Goal: Transaction & Acquisition: Book appointment/travel/reservation

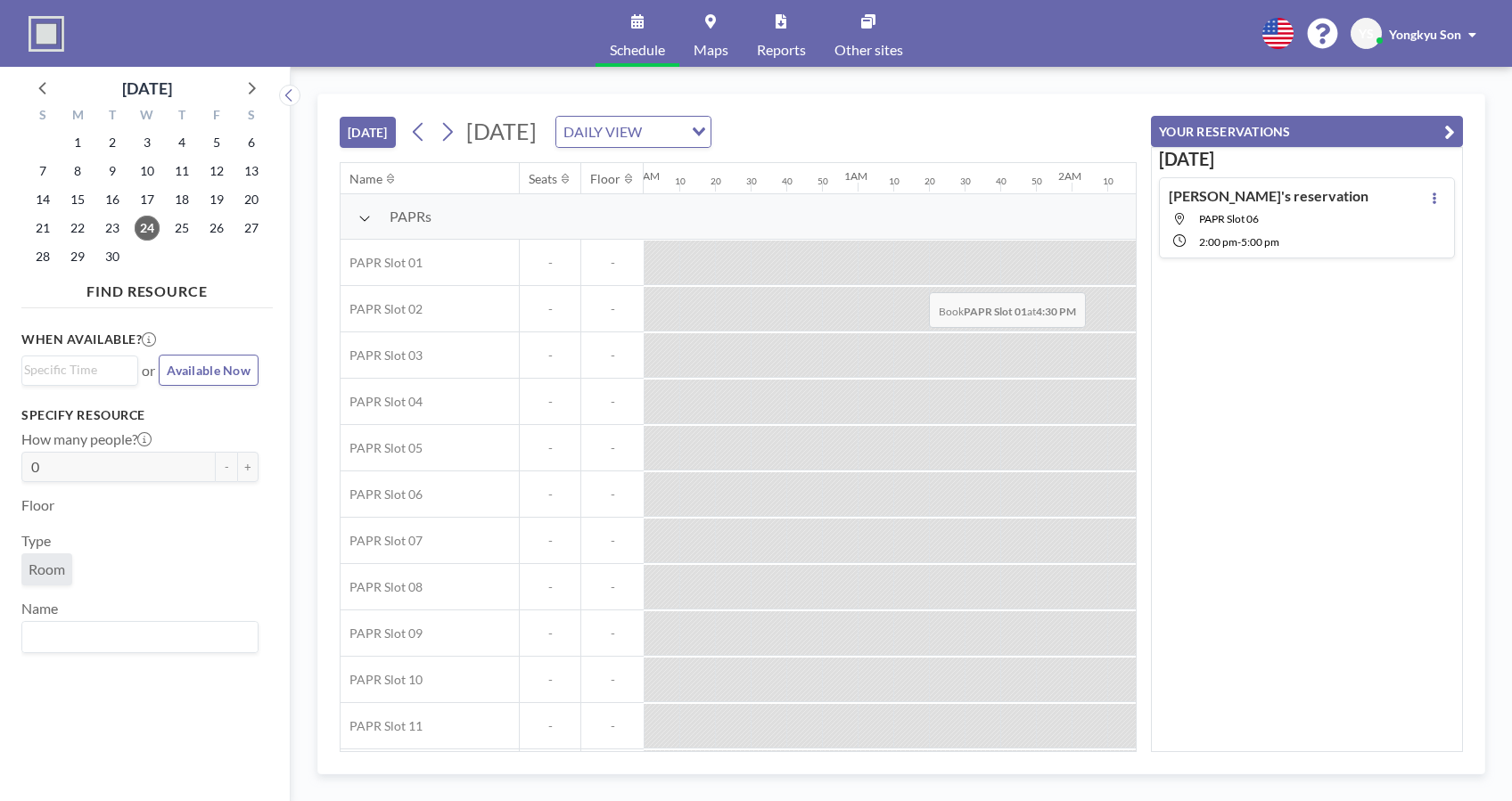
scroll to position [0, 3281]
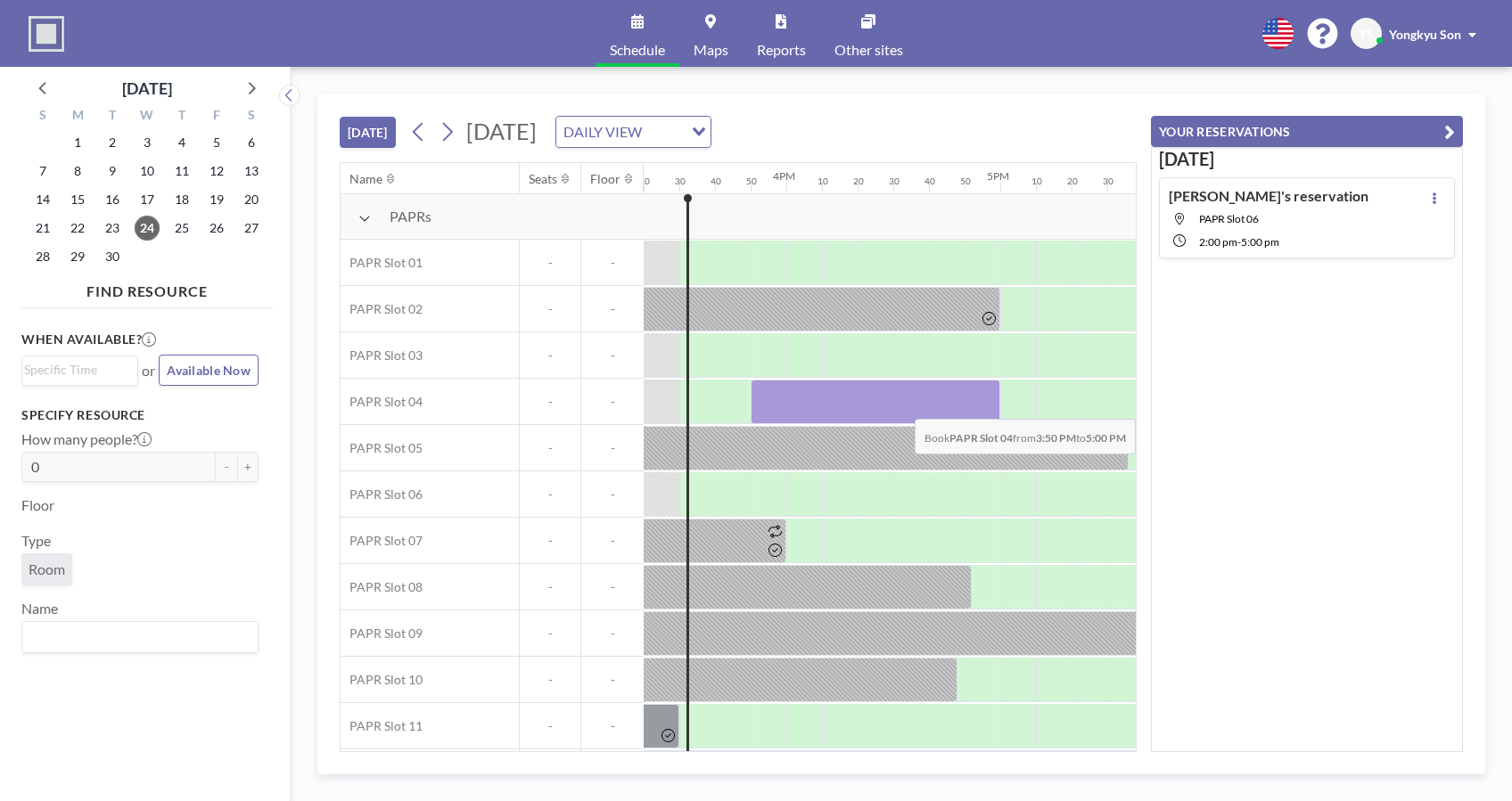
drag, startPoint x: 769, startPoint y: 395, endPoint x: 982, endPoint y: 405, distance: 213.2
click at [982, 405] on div at bounding box center [875, 402] width 250 height 45
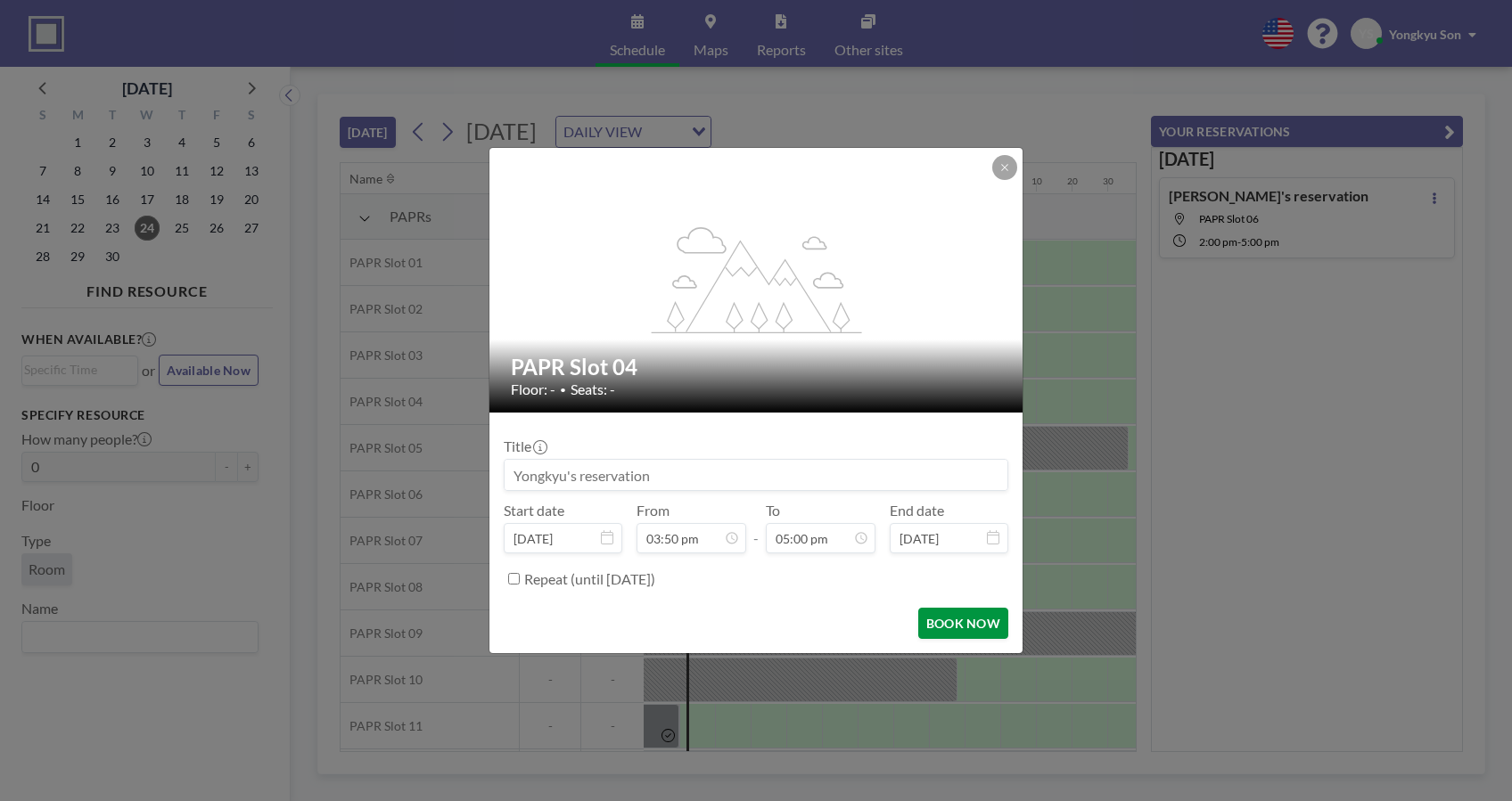
scroll to position [0, 0]
click at [941, 615] on button "BOOK NOW" at bounding box center [963, 623] width 90 height 31
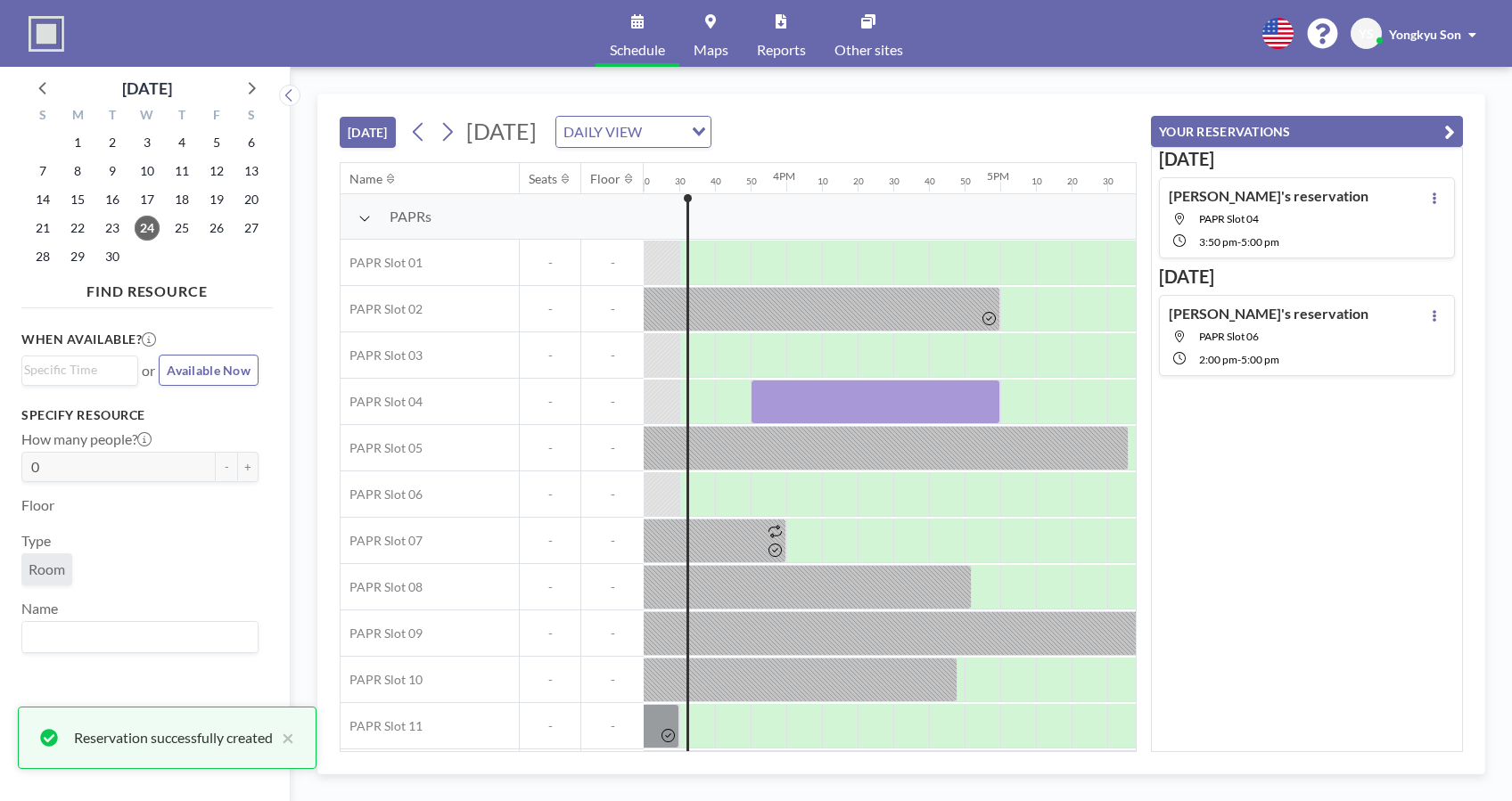
click at [1312, 452] on div "Today Yongkyu's reservation PAPR Slot 04 3:50 PM - 5:00 PM Tomorrow Yongkyu's r…" at bounding box center [1307, 450] width 312 height 606
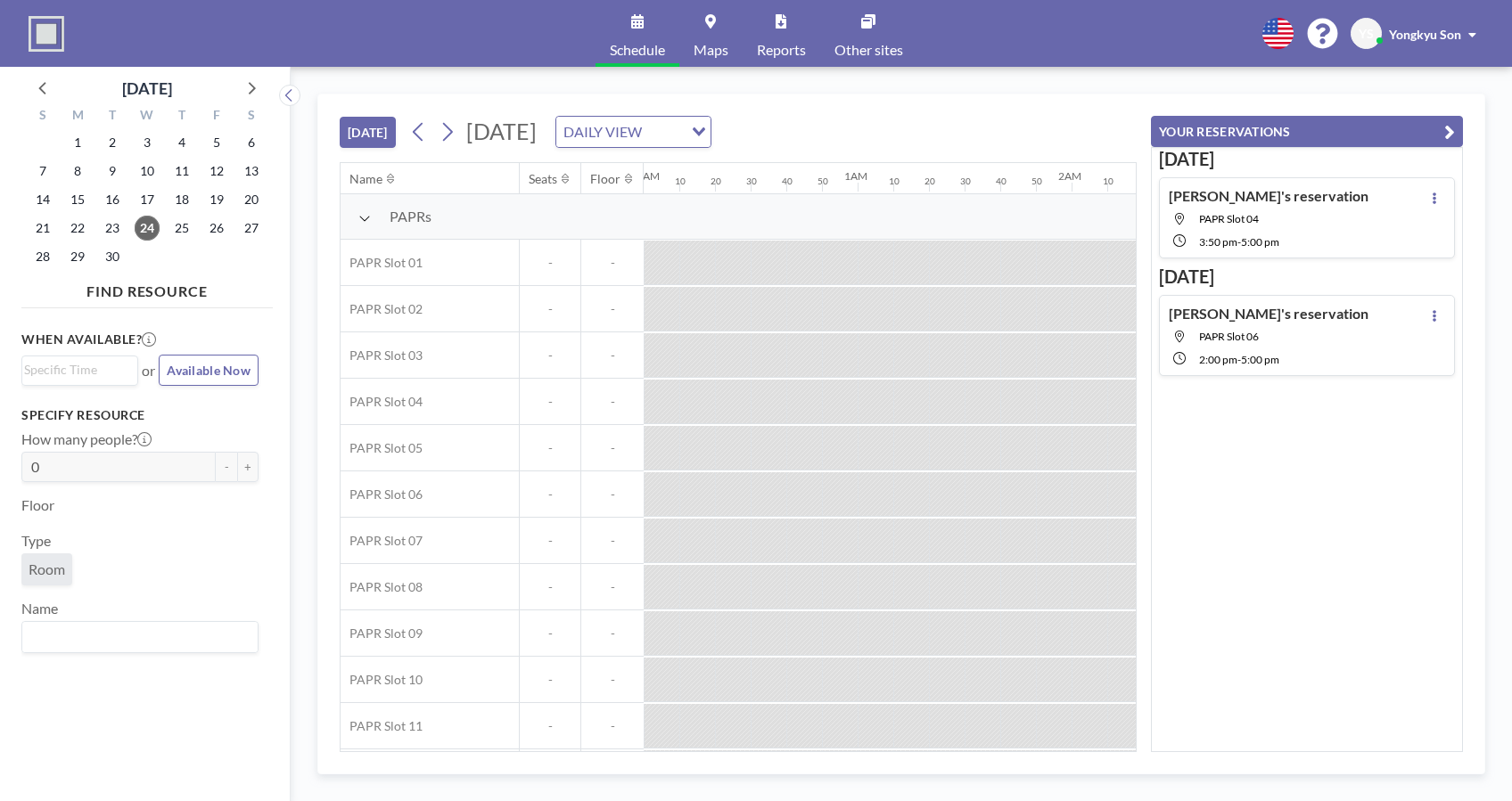
scroll to position [0, 3281]
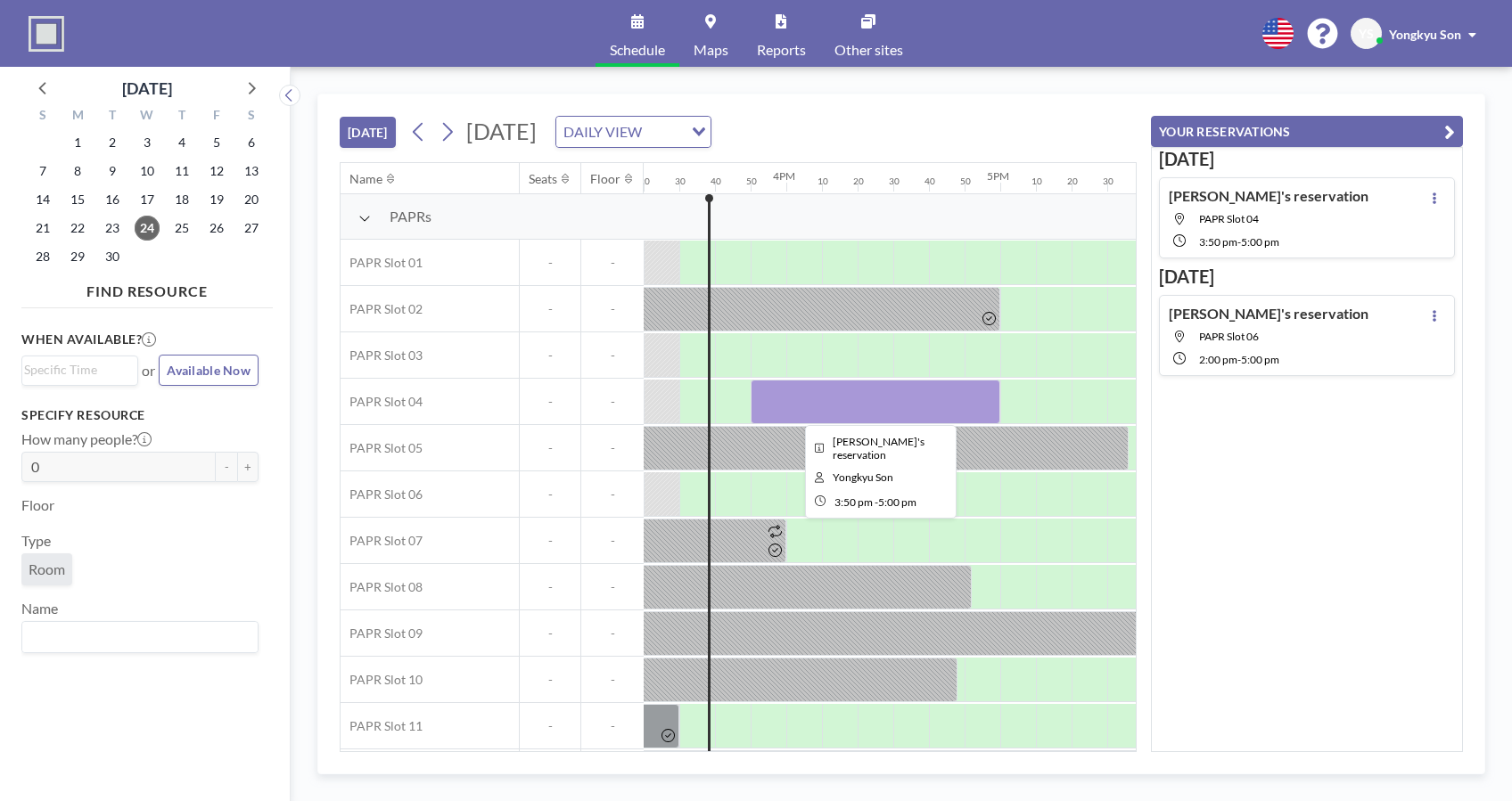
click at [815, 392] on div at bounding box center [875, 402] width 250 height 45
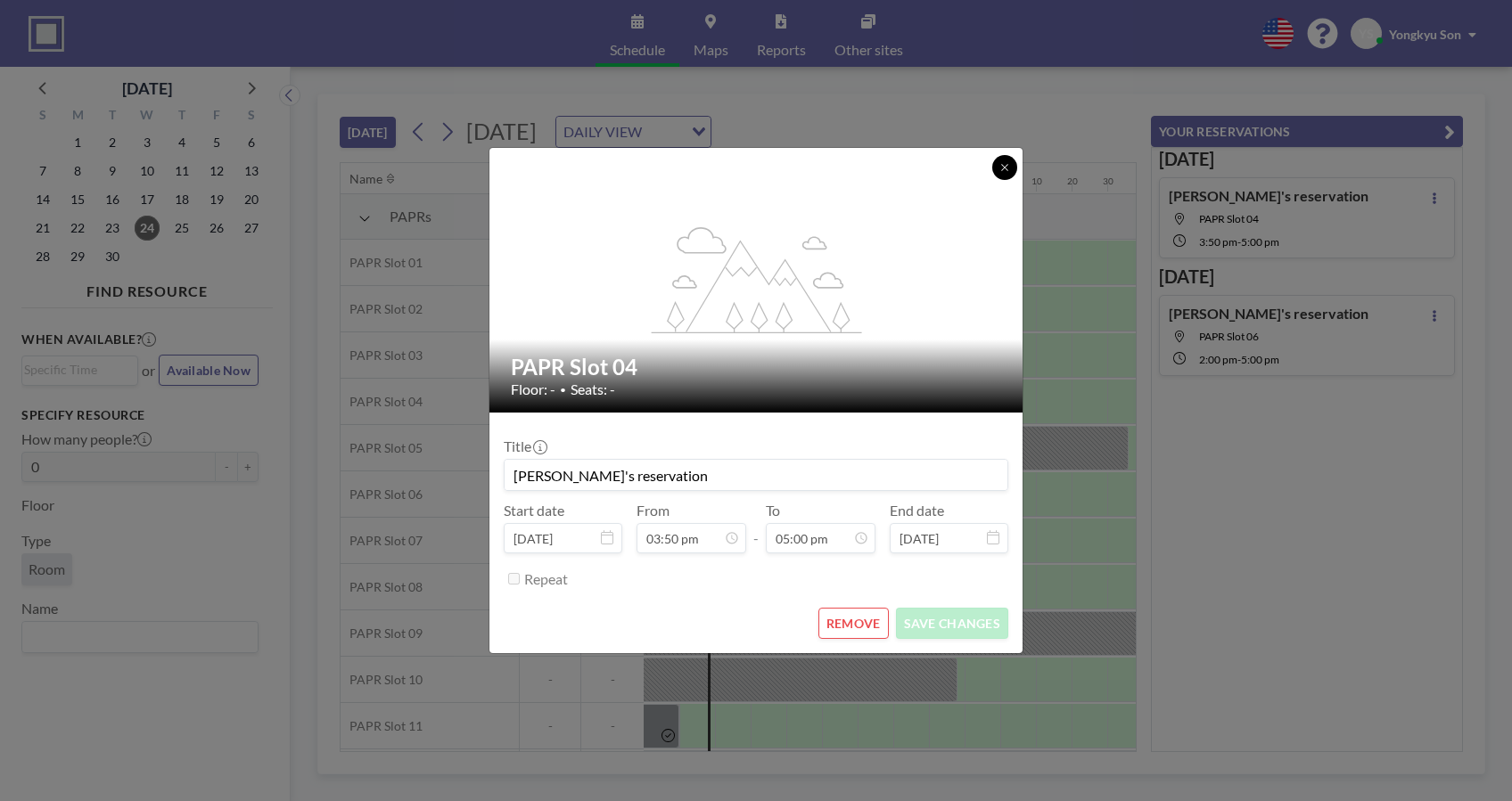
click at [1004, 166] on icon at bounding box center [1004, 168] width 11 height 11
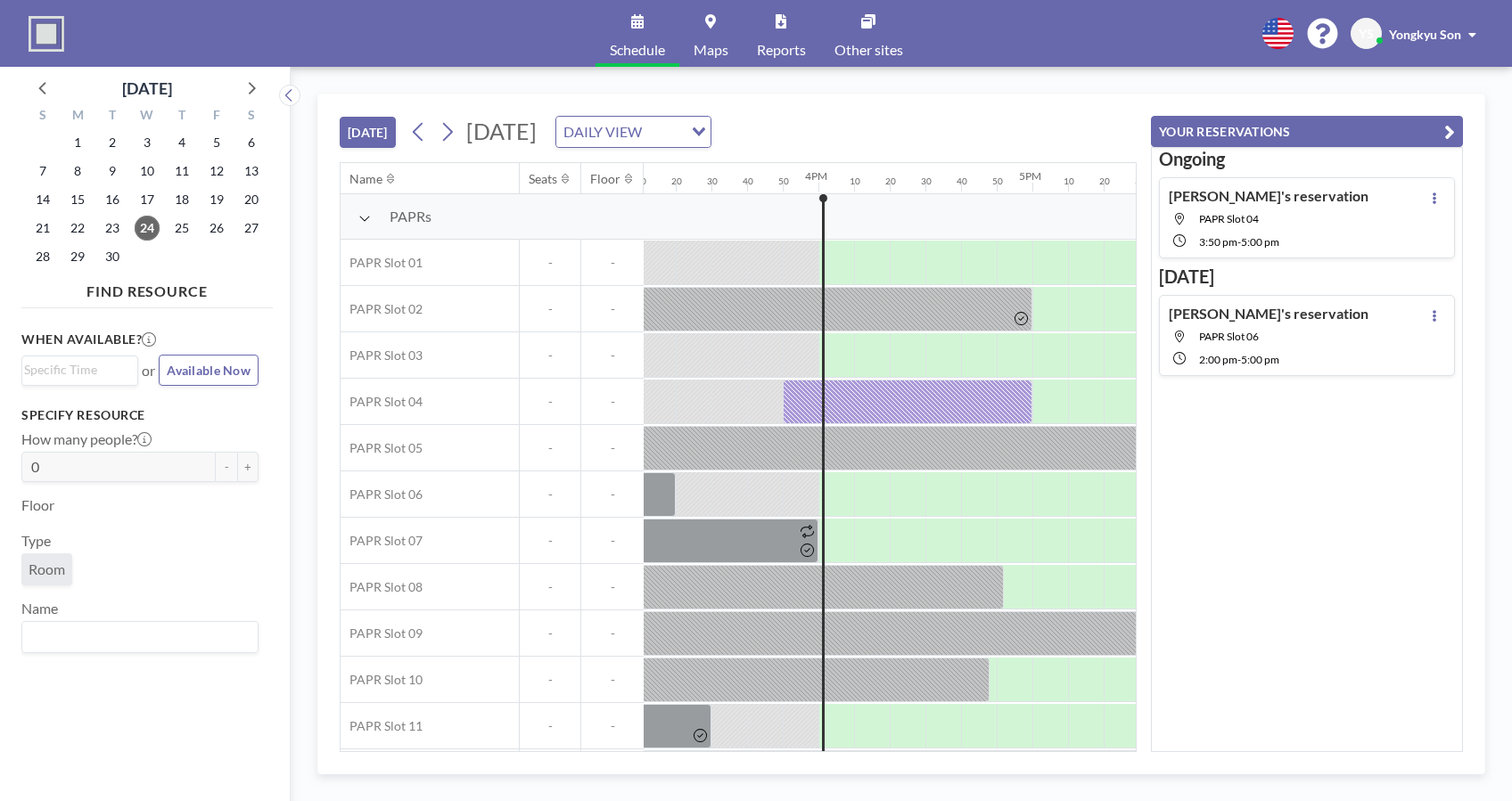
scroll to position [0, 3387]
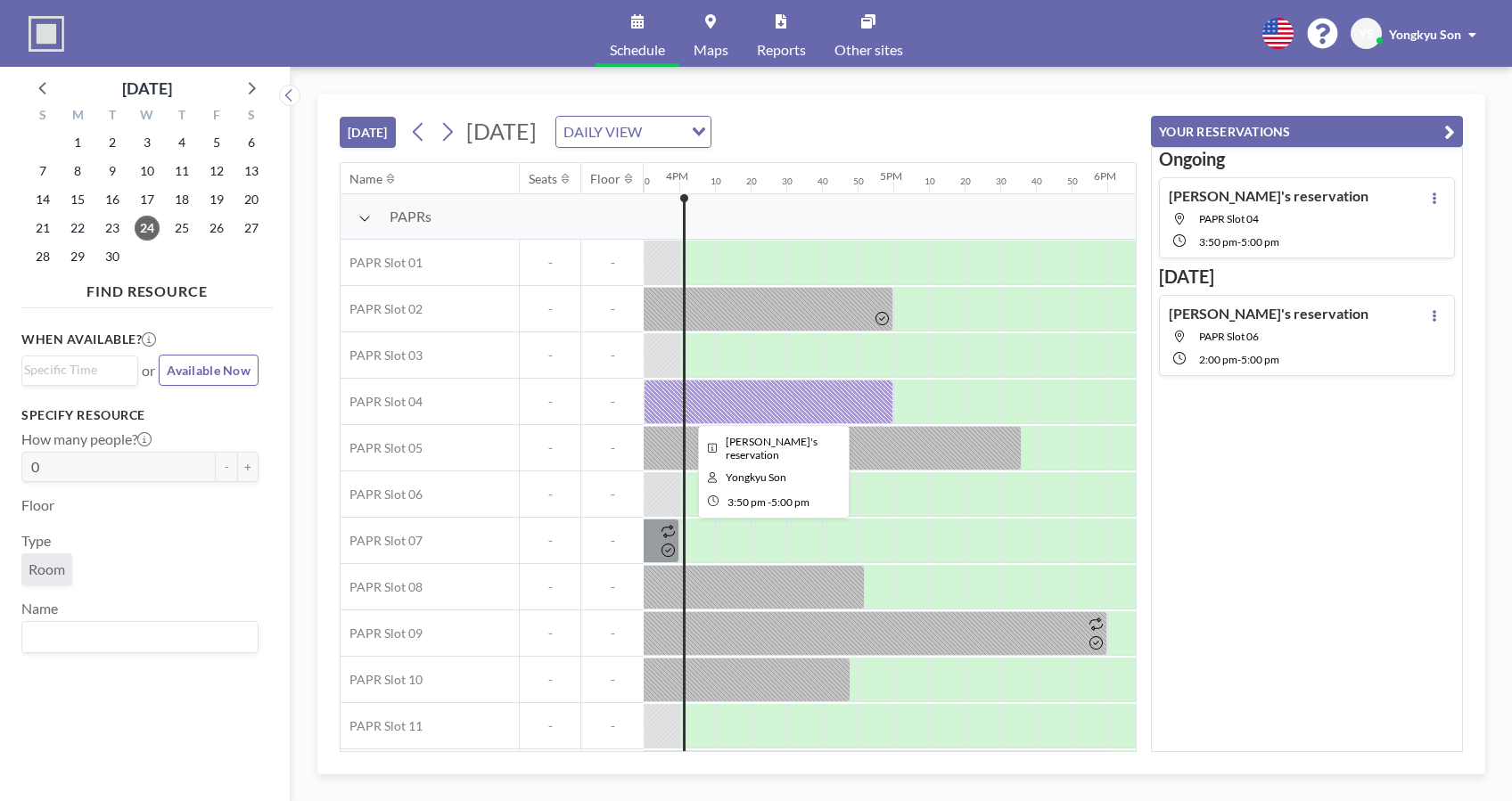
click at [797, 393] on div at bounding box center [769, 402] width 250 height 45
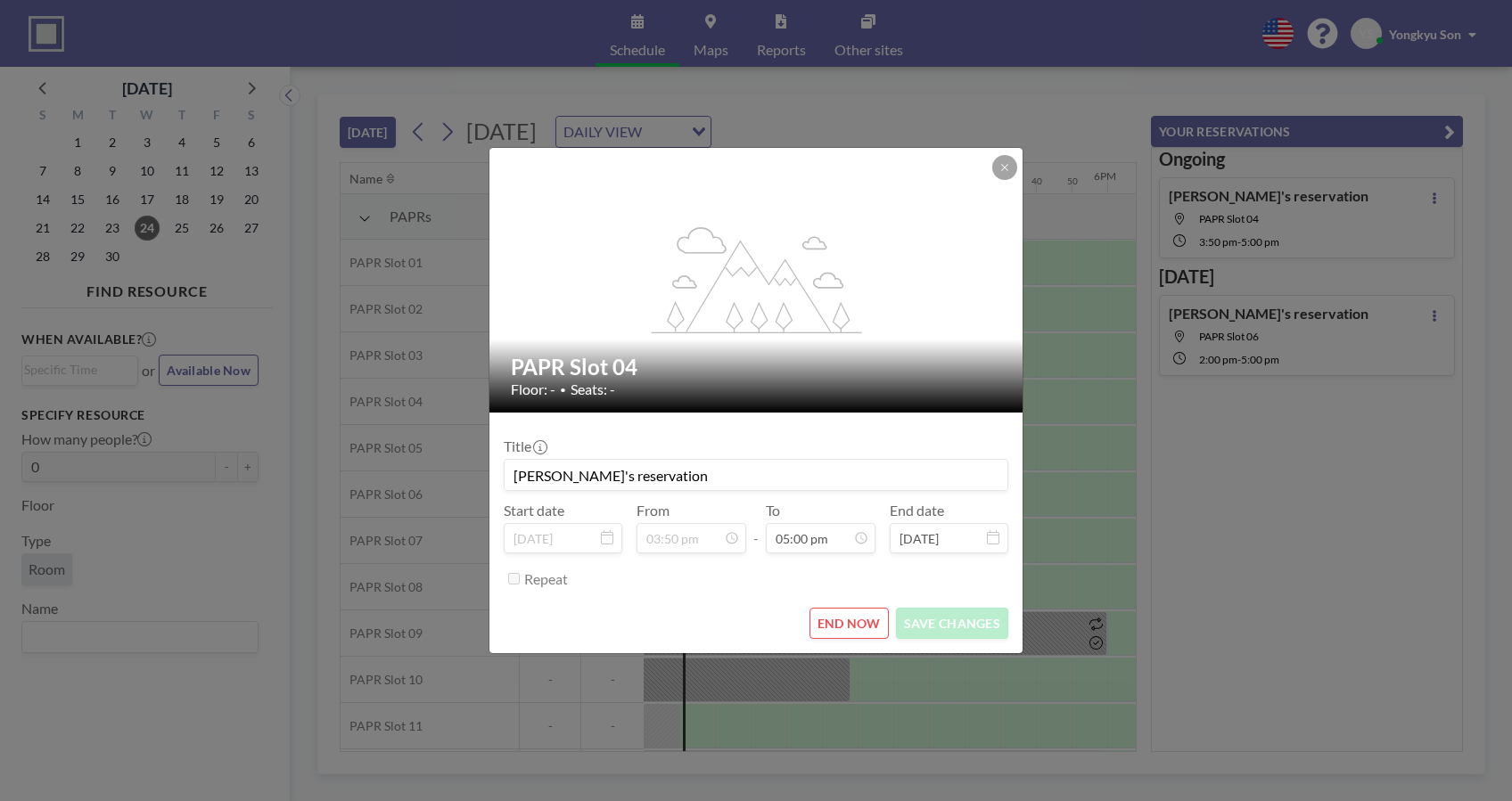
scroll to position [0, 0]
click at [855, 621] on button "END NOW" at bounding box center [848, 623] width 79 height 31
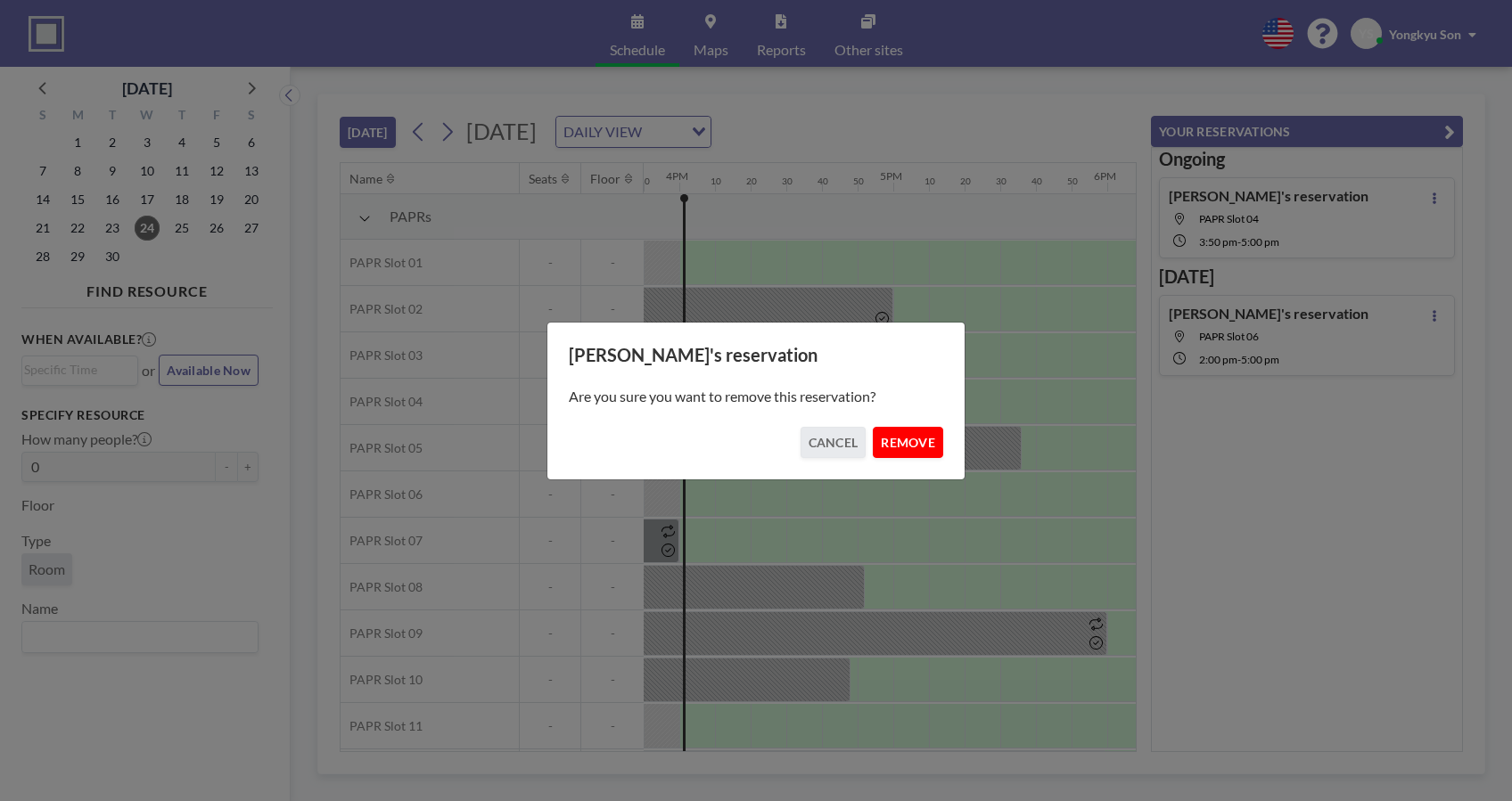
click at [888, 442] on button "REMOVE" at bounding box center [907, 442] width 70 height 31
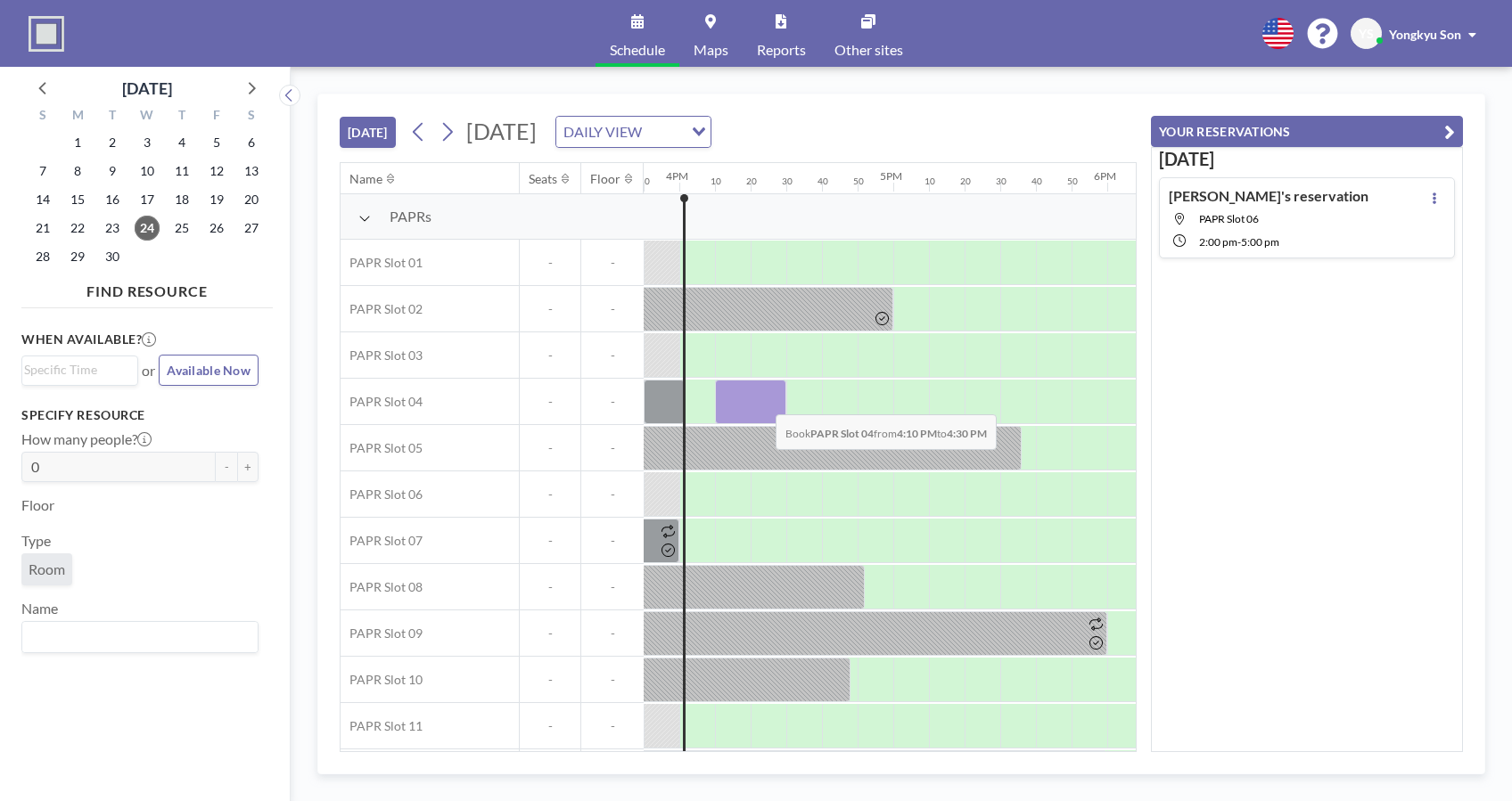
drag, startPoint x: 748, startPoint y: 398, endPoint x: 761, endPoint y: 400, distance: 13.2
click at [761, 400] on div at bounding box center [750, 402] width 71 height 45
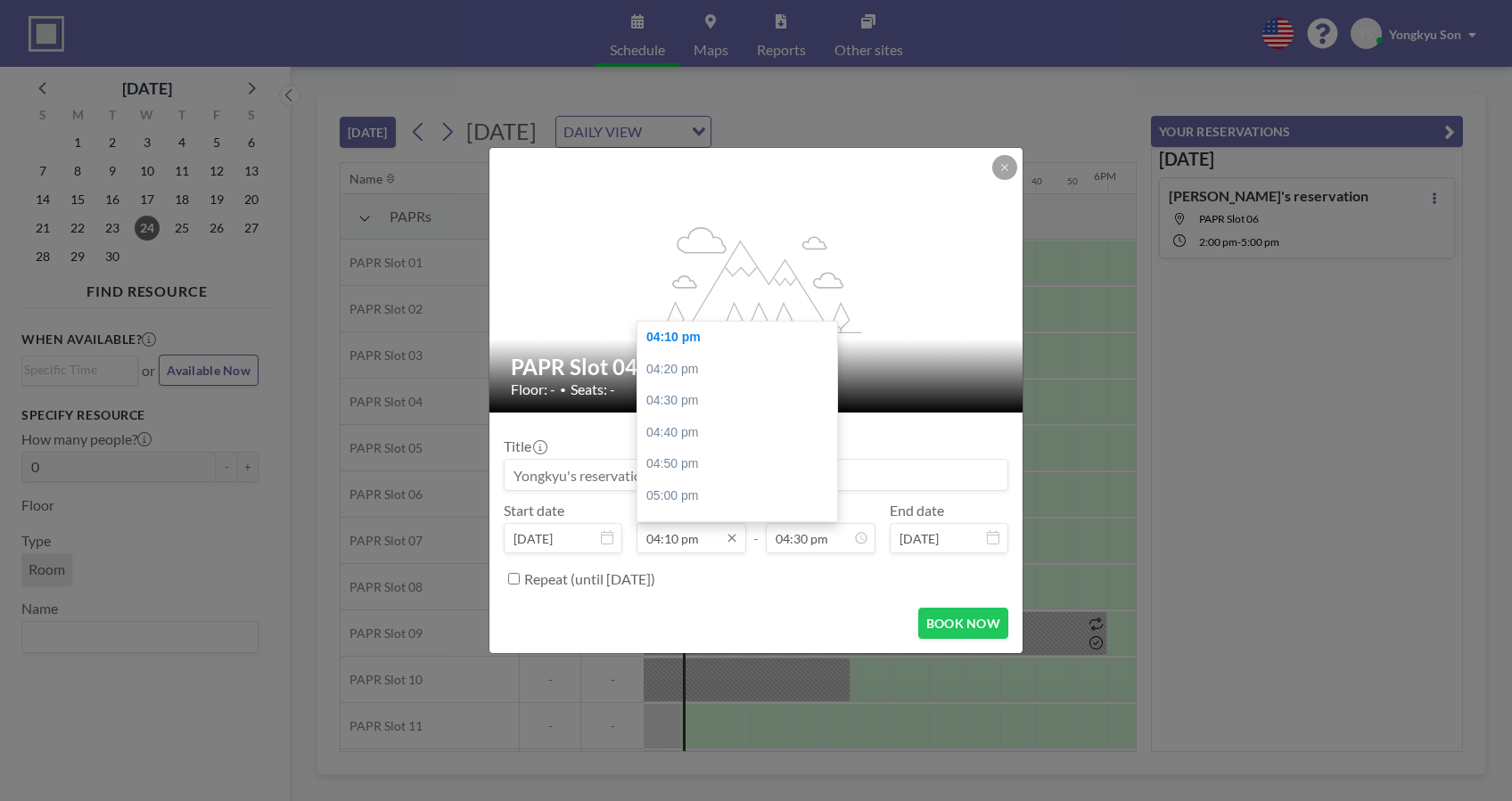
click at [700, 539] on input "04:10 pm" at bounding box center [691, 539] width 110 height 30
click at [673, 371] on div "04:20 pm" at bounding box center [743, 370] width 211 height 32
type input "04:20 pm"
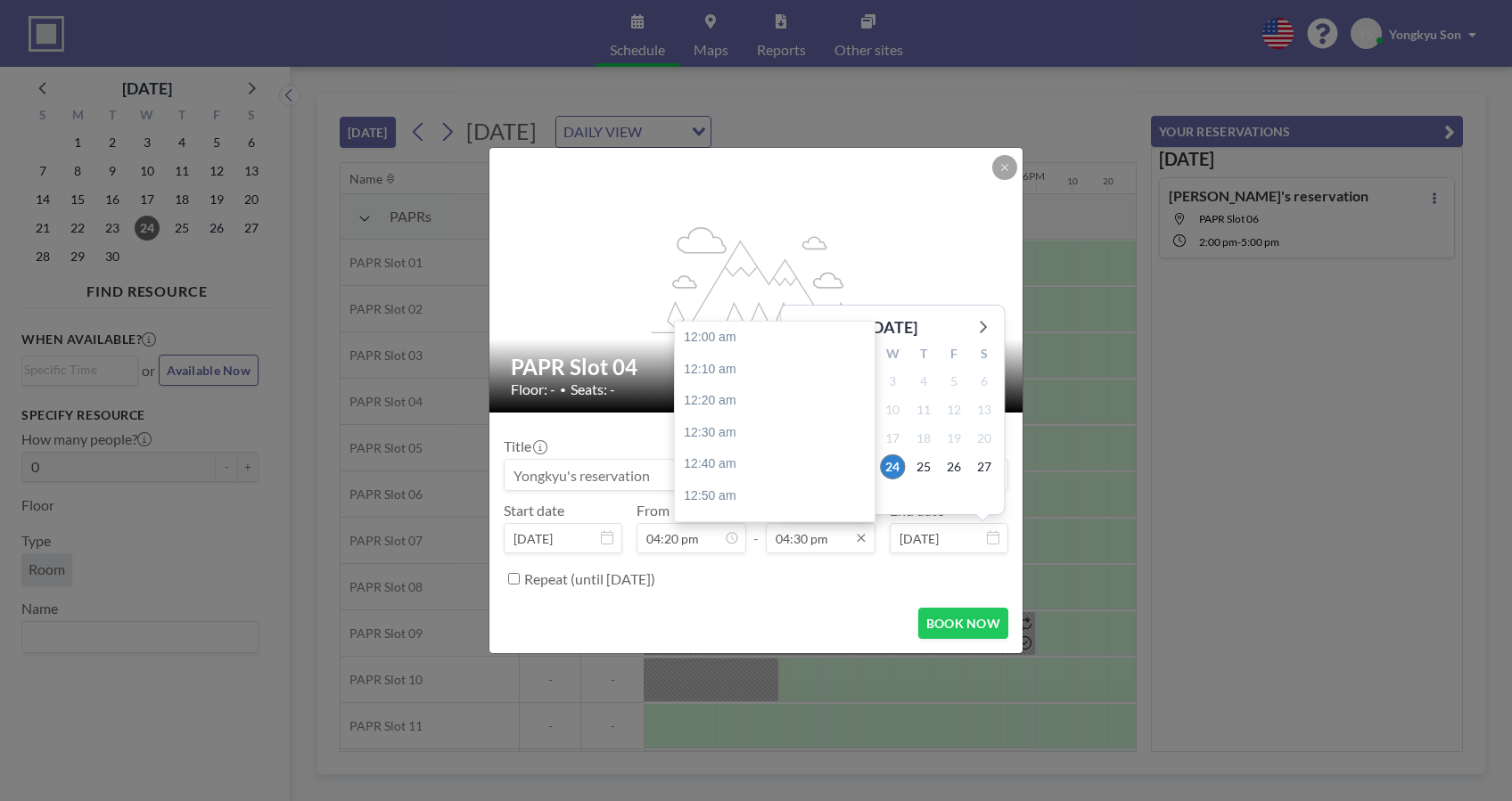
scroll to position [3142, 0]
click at [827, 540] on input "04:30 pm" at bounding box center [820, 539] width 110 height 30
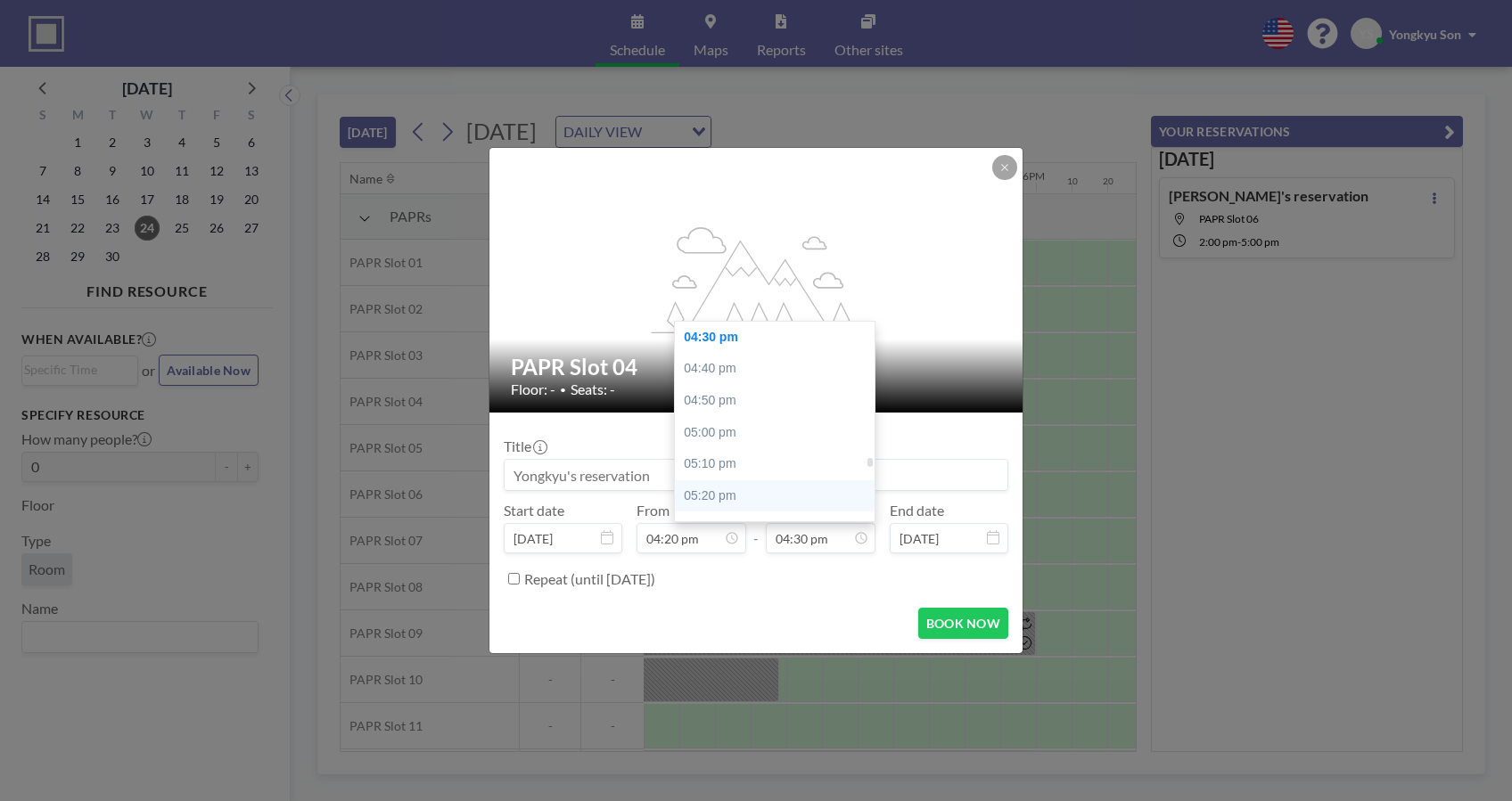
click at [722, 492] on div "05:20 pm" at bounding box center [780, 497] width 211 height 32
type input "05:20 pm"
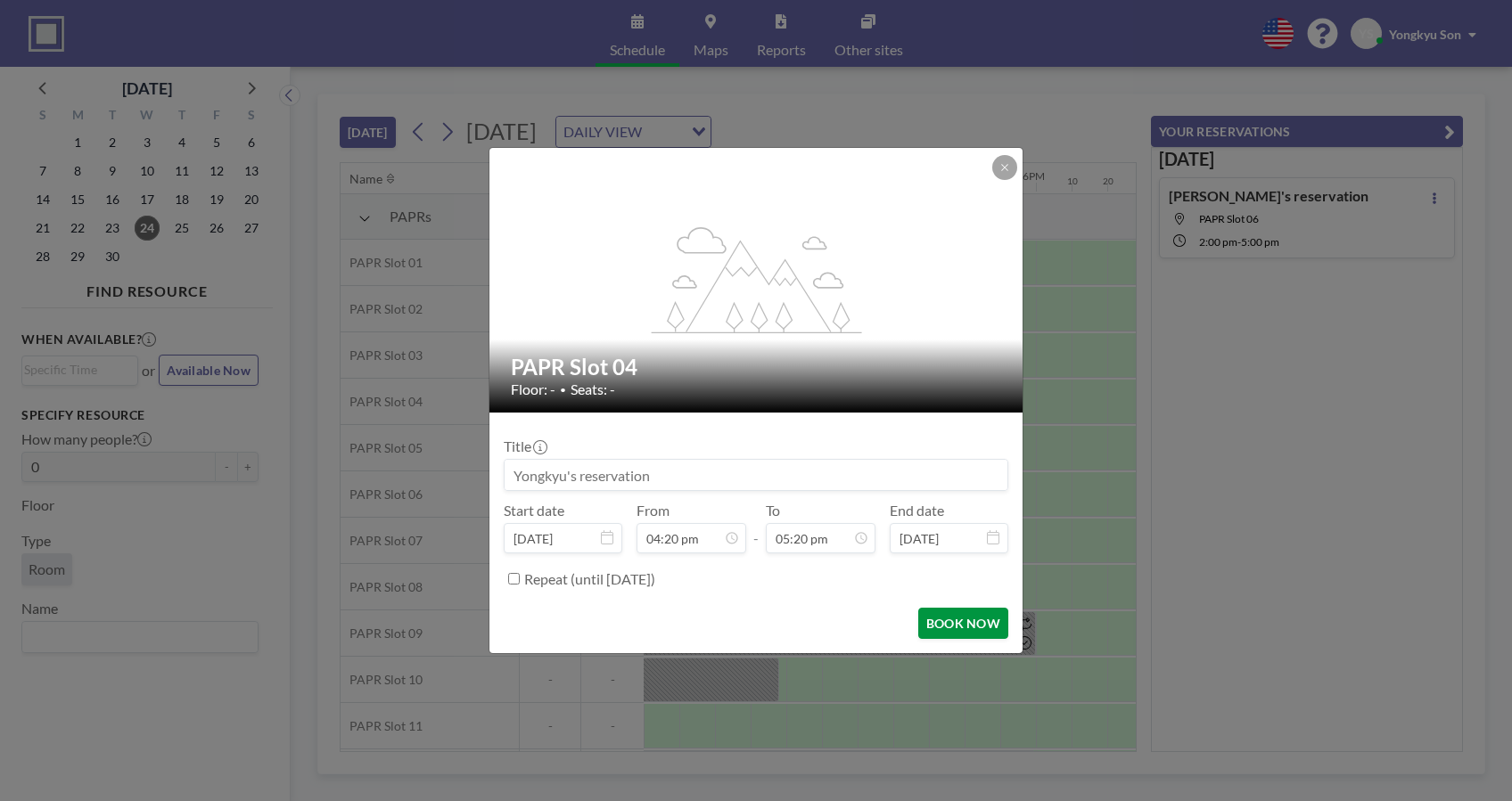
scroll to position [3300, 0]
click at [961, 621] on button "BOOK NOW" at bounding box center [963, 623] width 90 height 31
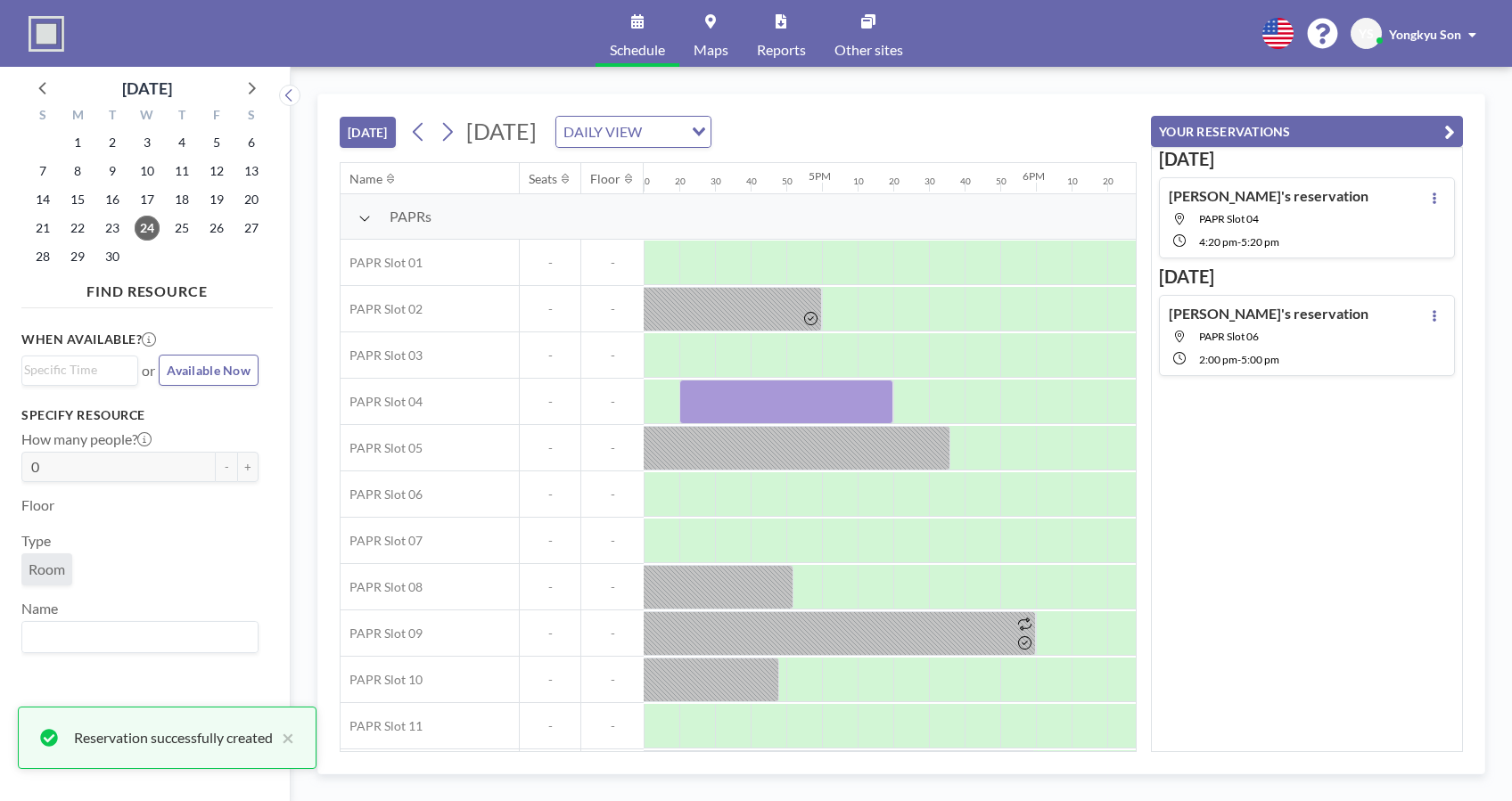
click at [1291, 565] on div "[DATE] [PERSON_NAME]'s reservation [GEOGRAPHIC_DATA] 04 4:20 PM - 5:20 PM [DATE…" at bounding box center [1307, 450] width 312 height 606
